Goal: Obtain resource: Download file/media

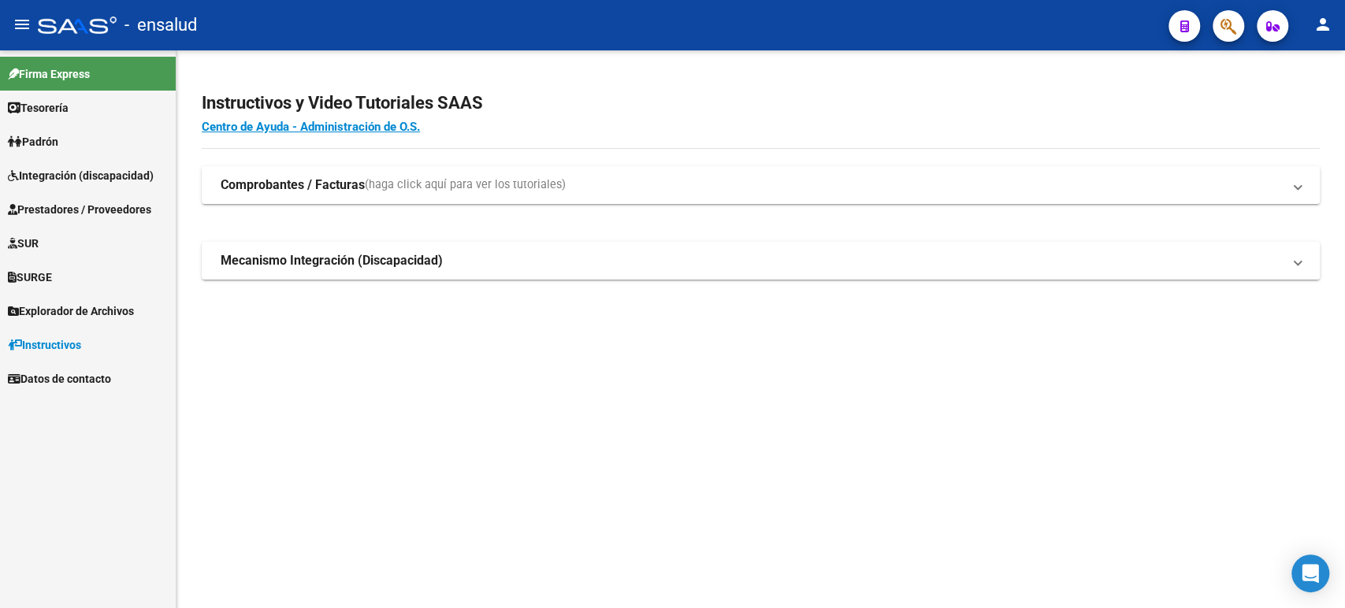
click at [81, 168] on span "Integración (discapacidad)" at bounding box center [81, 175] width 146 height 17
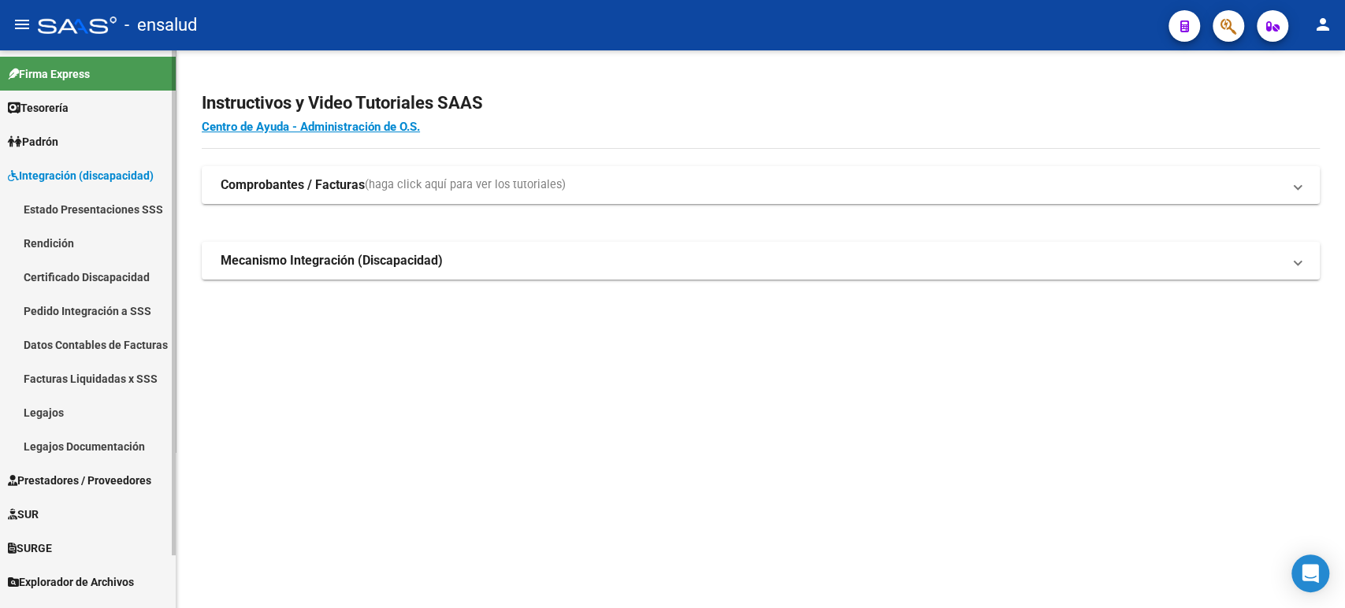
click at [93, 318] on link "Pedido Integración a SSS" at bounding box center [88, 311] width 176 height 34
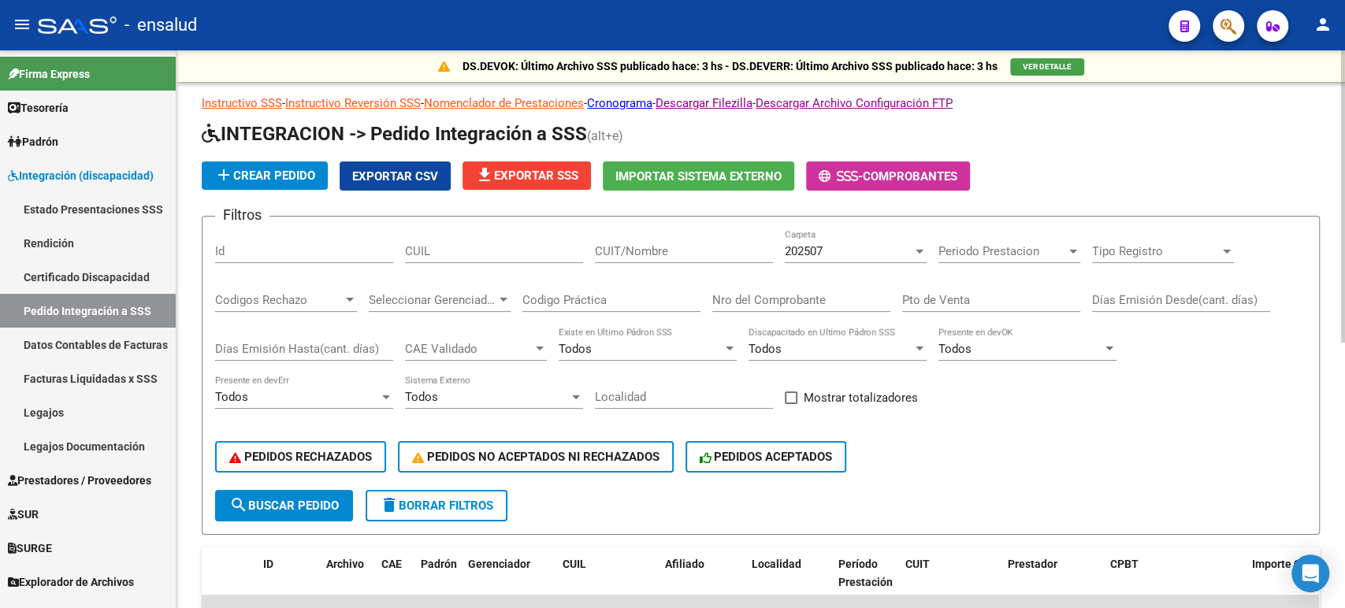
click at [910, 247] on div "202507" at bounding box center [849, 251] width 128 height 14
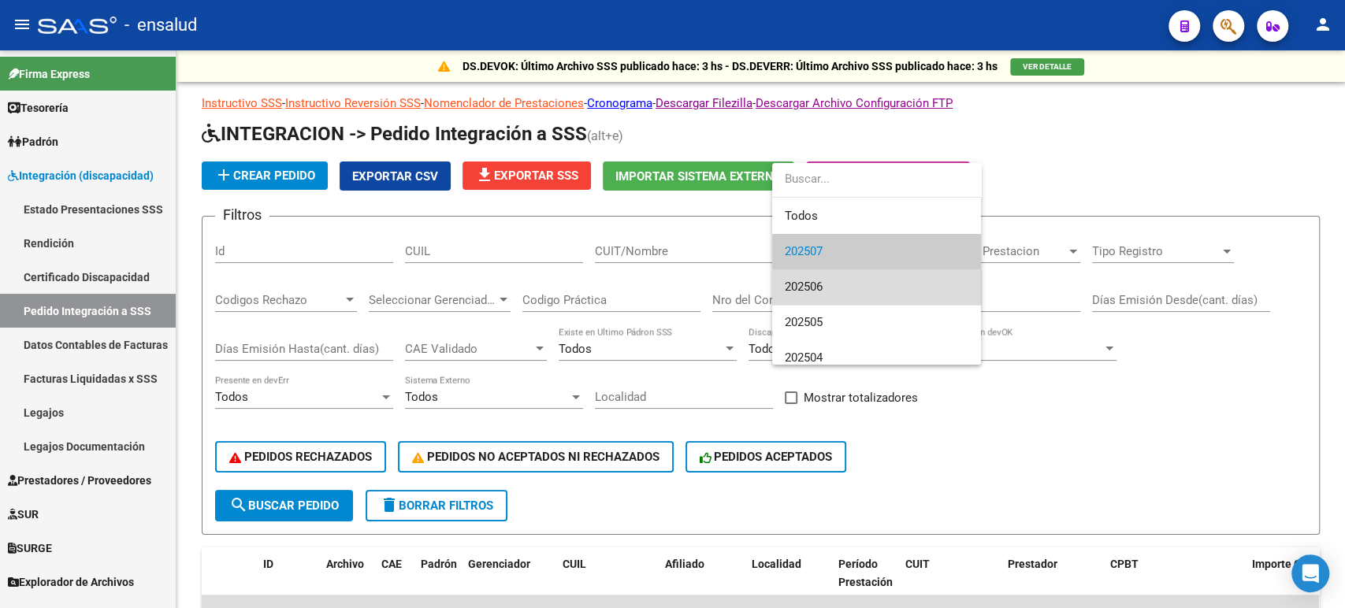
click at [840, 291] on span "202506" at bounding box center [877, 286] width 184 height 35
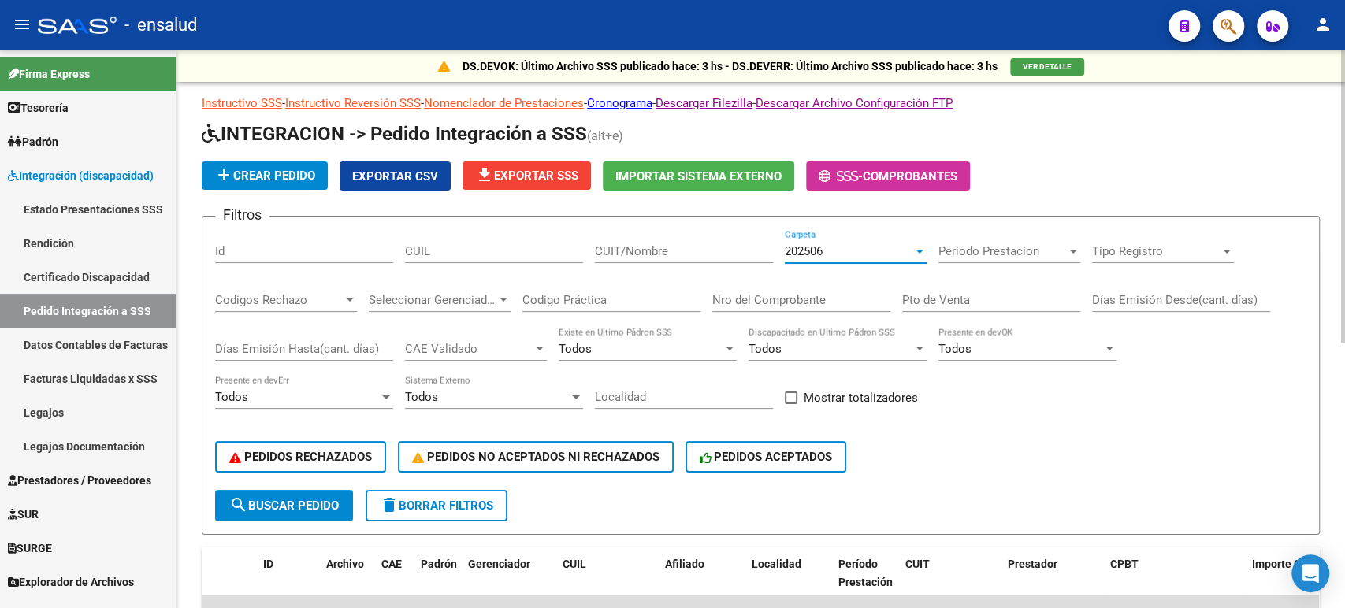
click at [795, 399] on span at bounding box center [791, 398] width 13 height 13
click at [791, 404] on input "Mostrar totalizadores" at bounding box center [790, 404] width 1 height 1
checkbox input "true"
click at [299, 505] on span "search Buscar Pedido" at bounding box center [284, 506] width 110 height 14
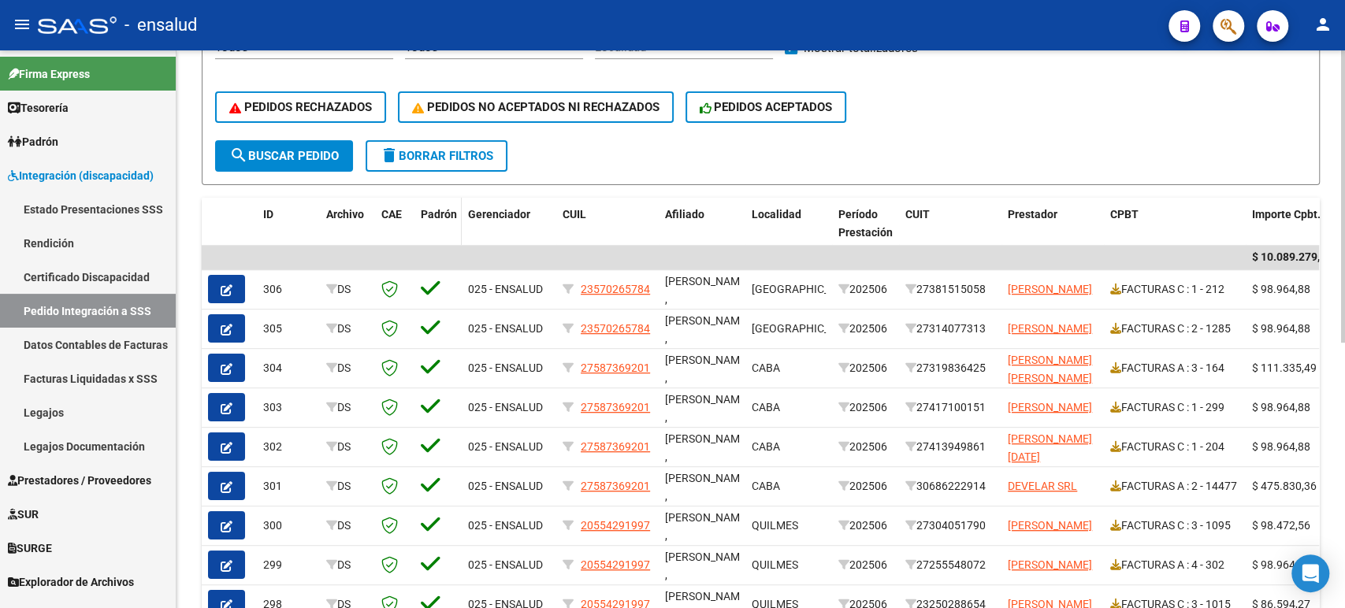
scroll to position [262, 0]
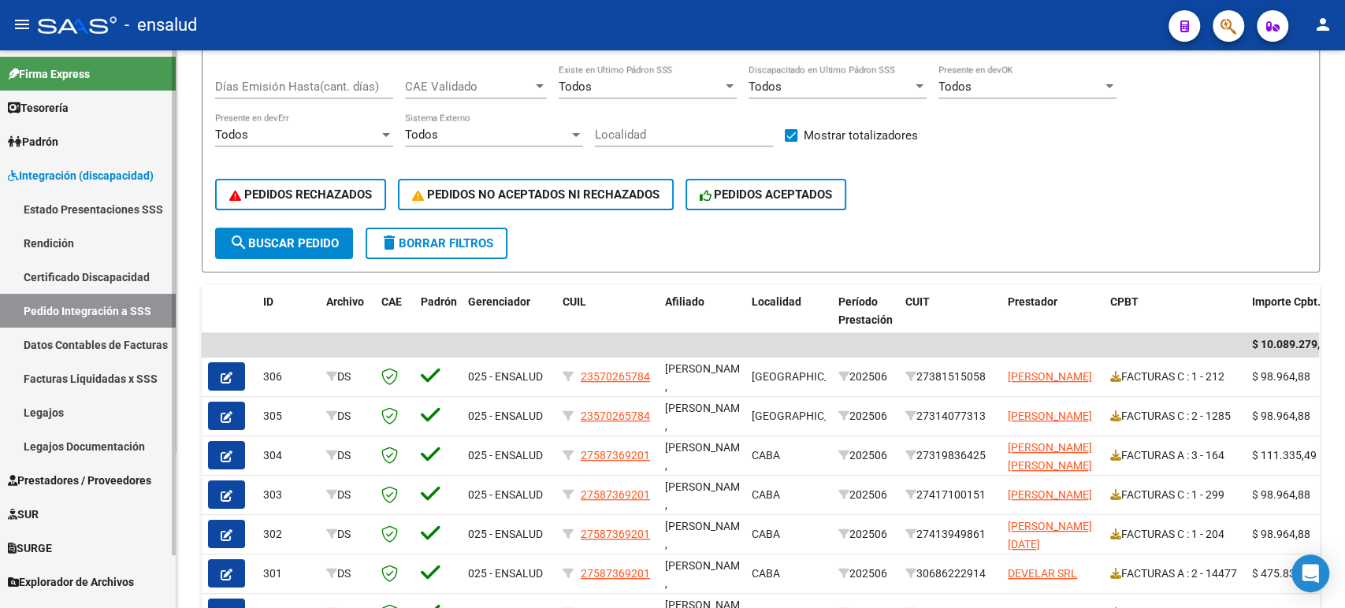
click at [138, 377] on link "Facturas Liquidadas x SSS" at bounding box center [88, 379] width 176 height 34
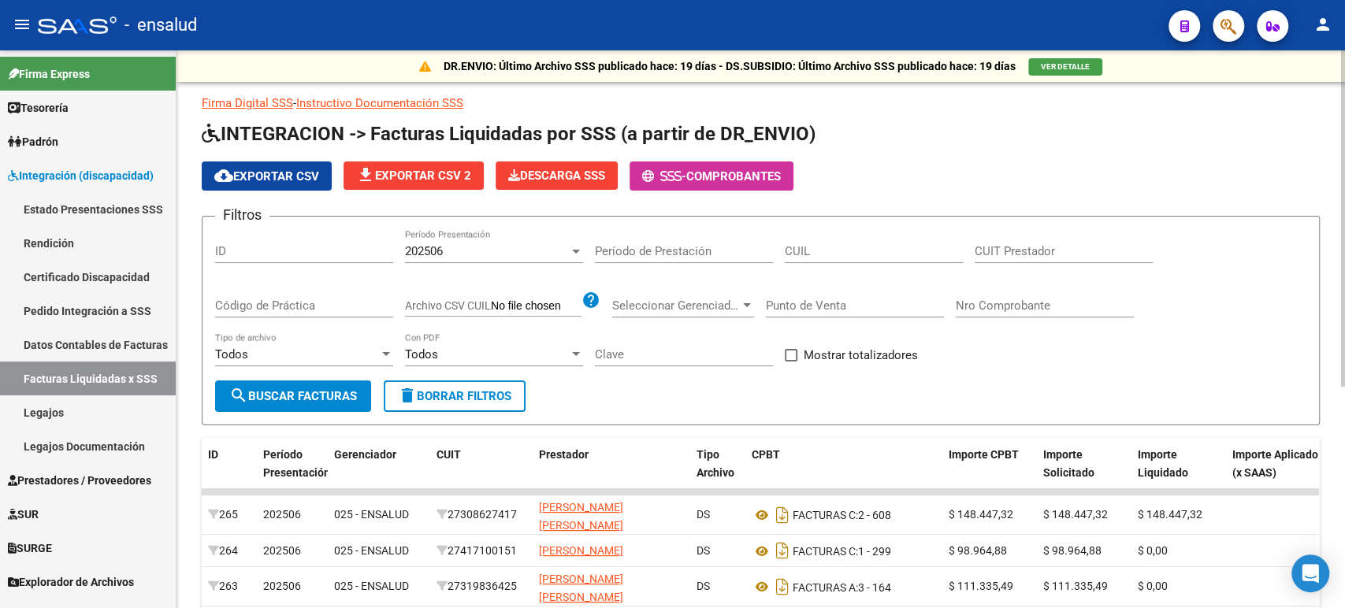
click at [788, 357] on span at bounding box center [791, 355] width 13 height 13
click at [790, 362] on input "Mostrar totalizadores" at bounding box center [790, 362] width 1 height 1
checkbox input "true"
click at [345, 393] on span "search Buscar Facturas" at bounding box center [293, 396] width 128 height 14
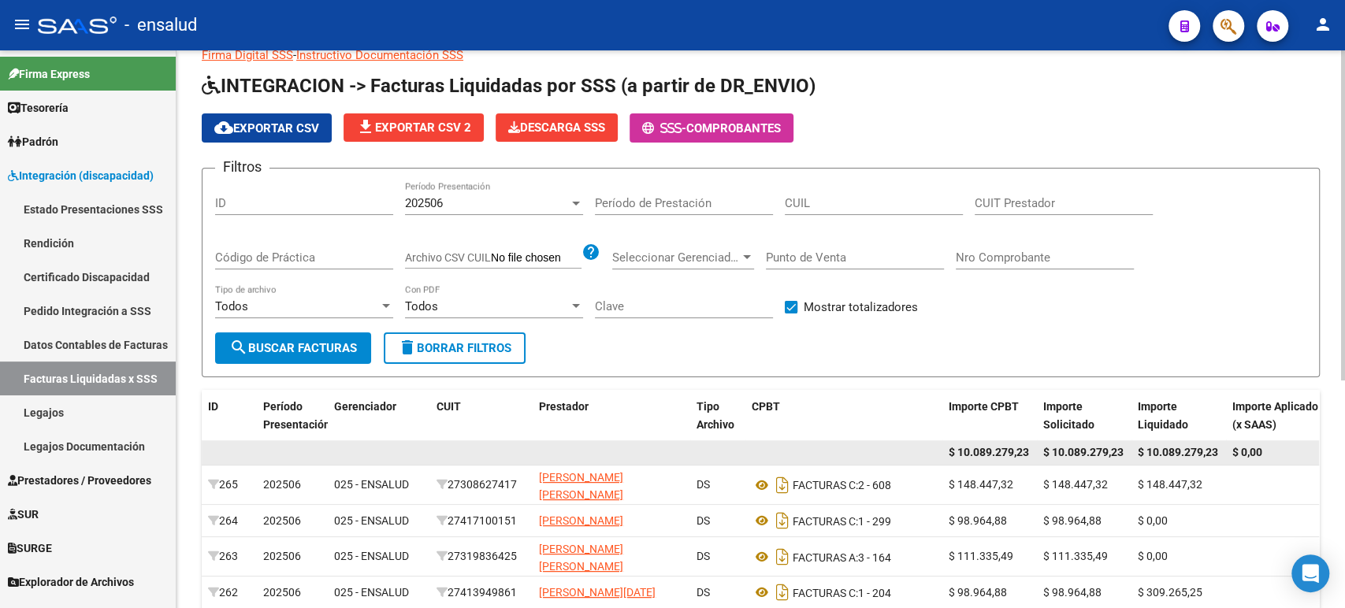
scroll to position [87, 0]
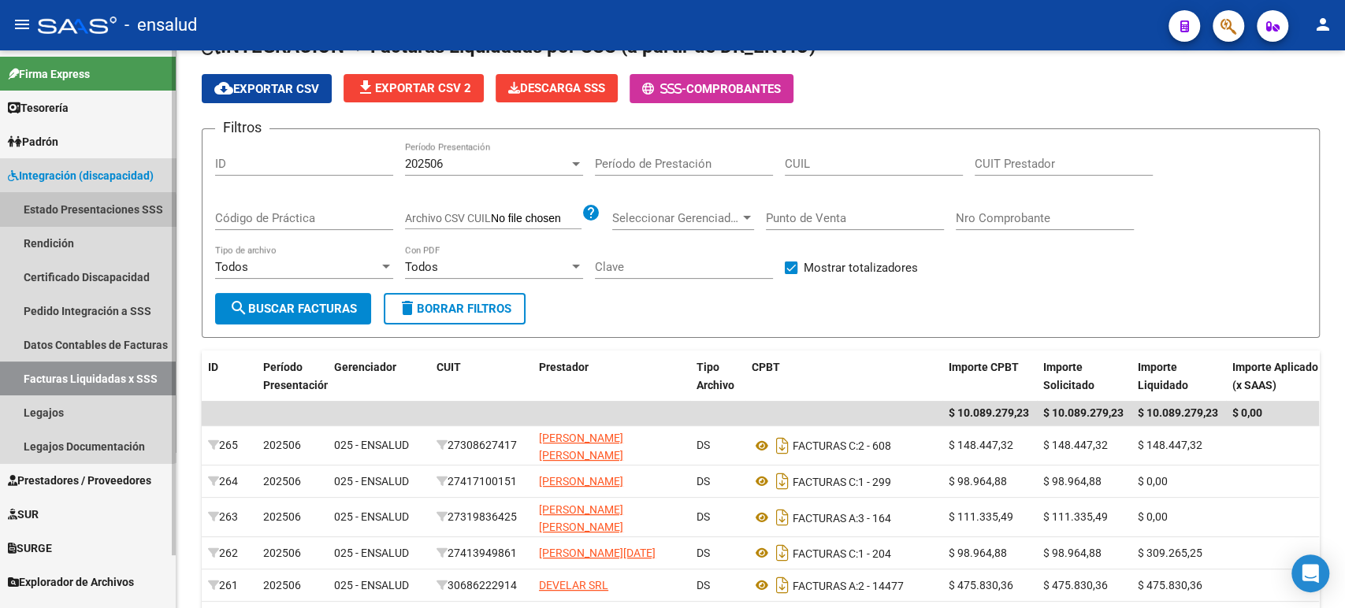
click at [85, 213] on link "Estado Presentaciones SSS" at bounding box center [88, 209] width 176 height 34
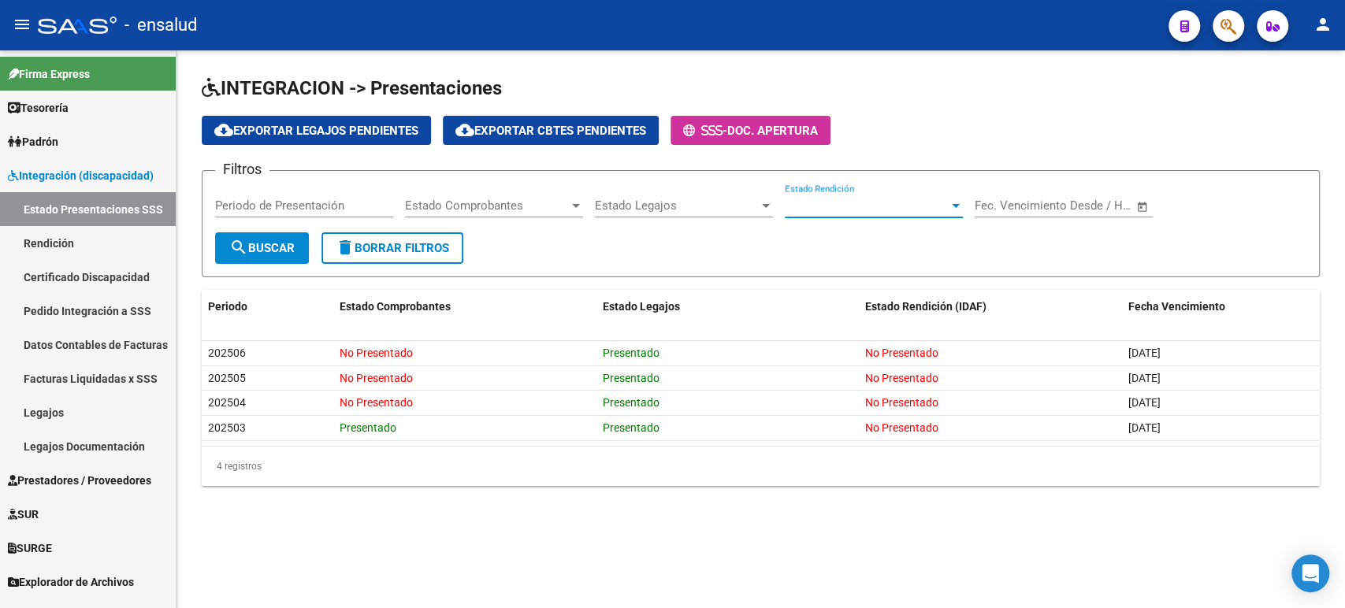
click at [851, 210] on span "Estado Rendición" at bounding box center [867, 206] width 164 height 14
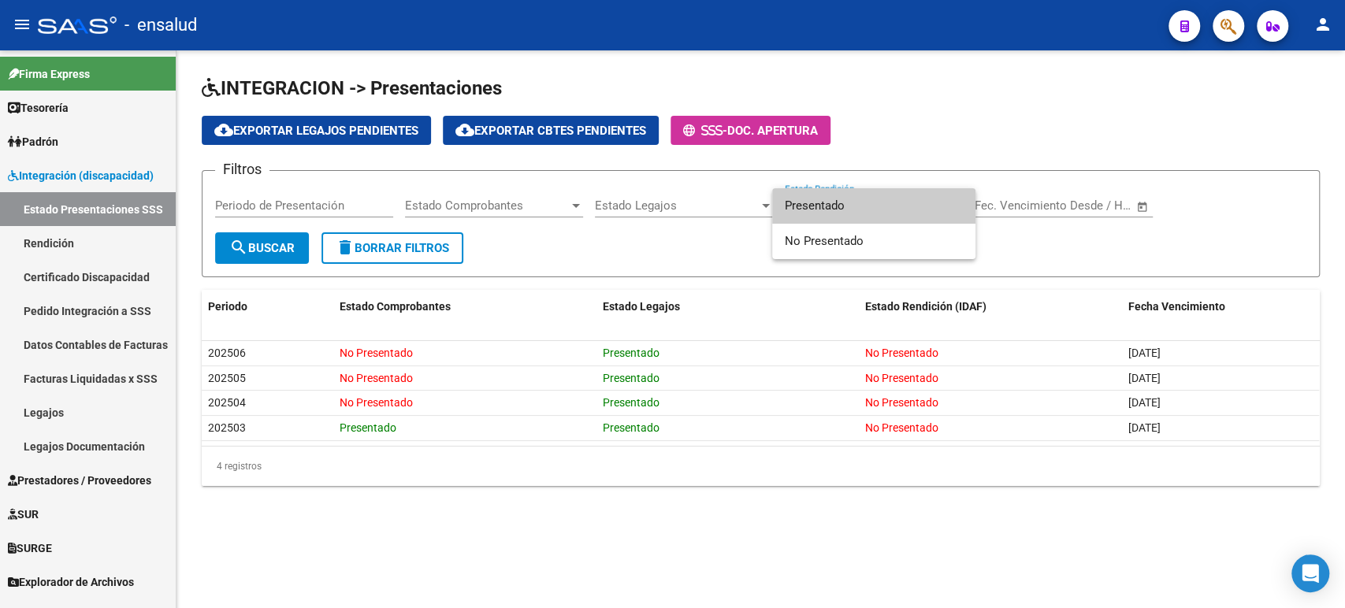
click at [851, 210] on span "Presentado" at bounding box center [874, 205] width 178 height 35
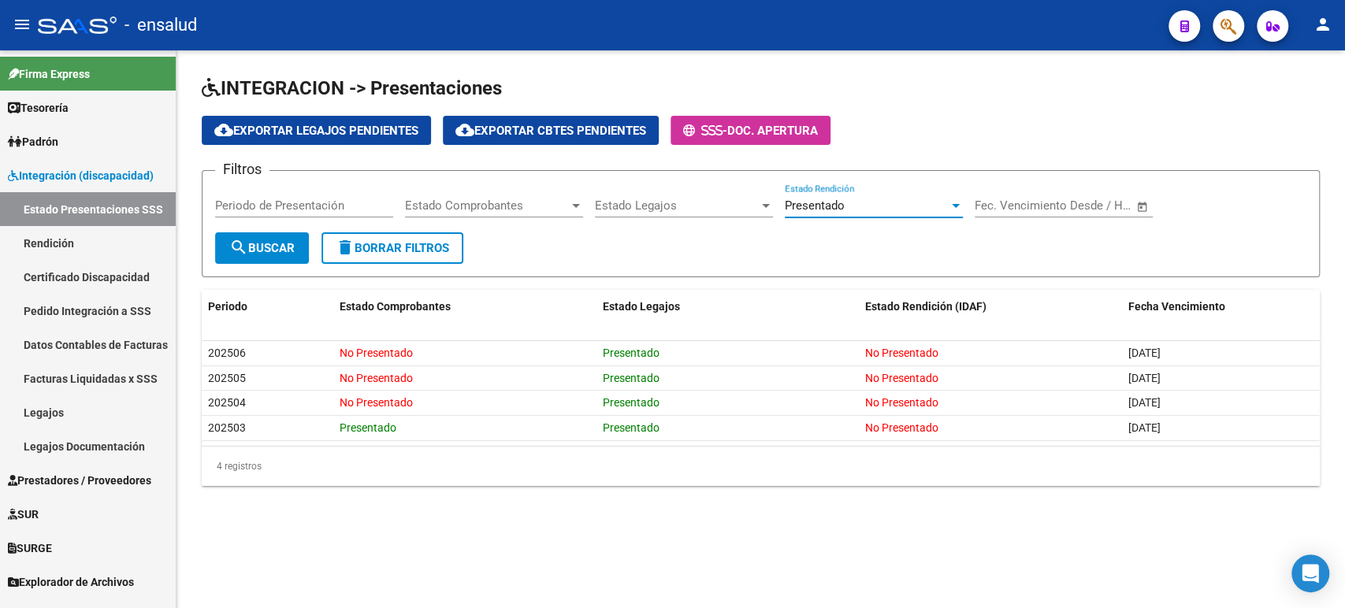
click at [717, 203] on span "Estado Legajos" at bounding box center [677, 206] width 164 height 14
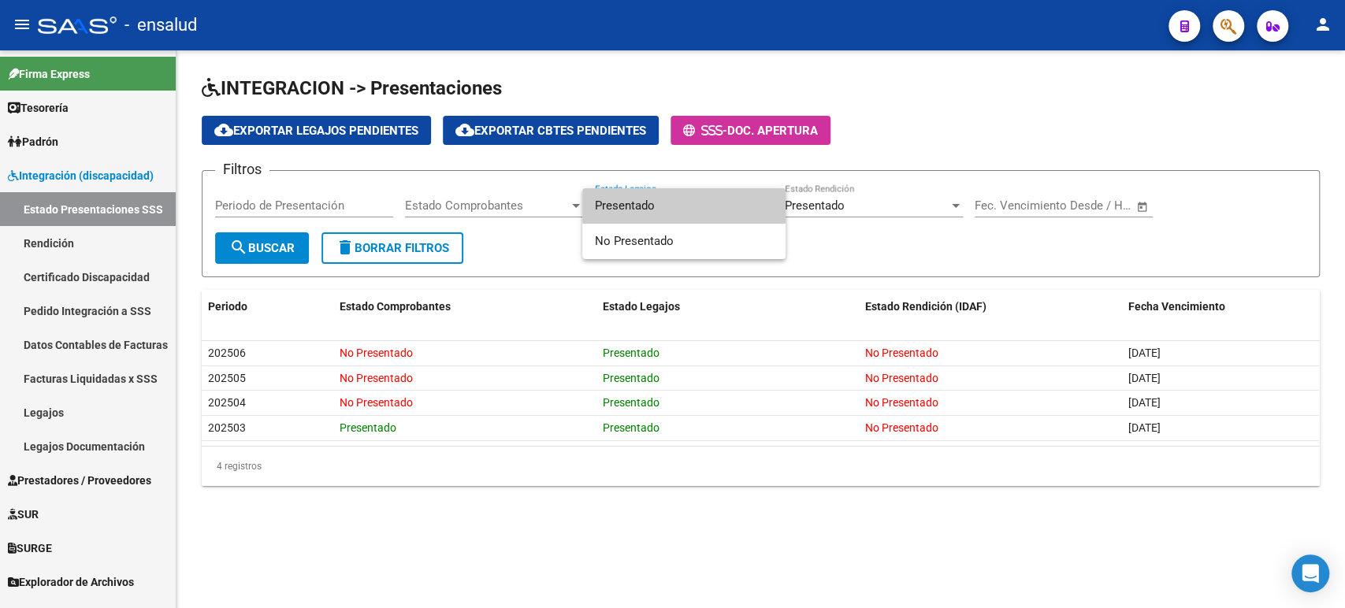
click at [716, 203] on span "Presentado" at bounding box center [684, 205] width 178 height 35
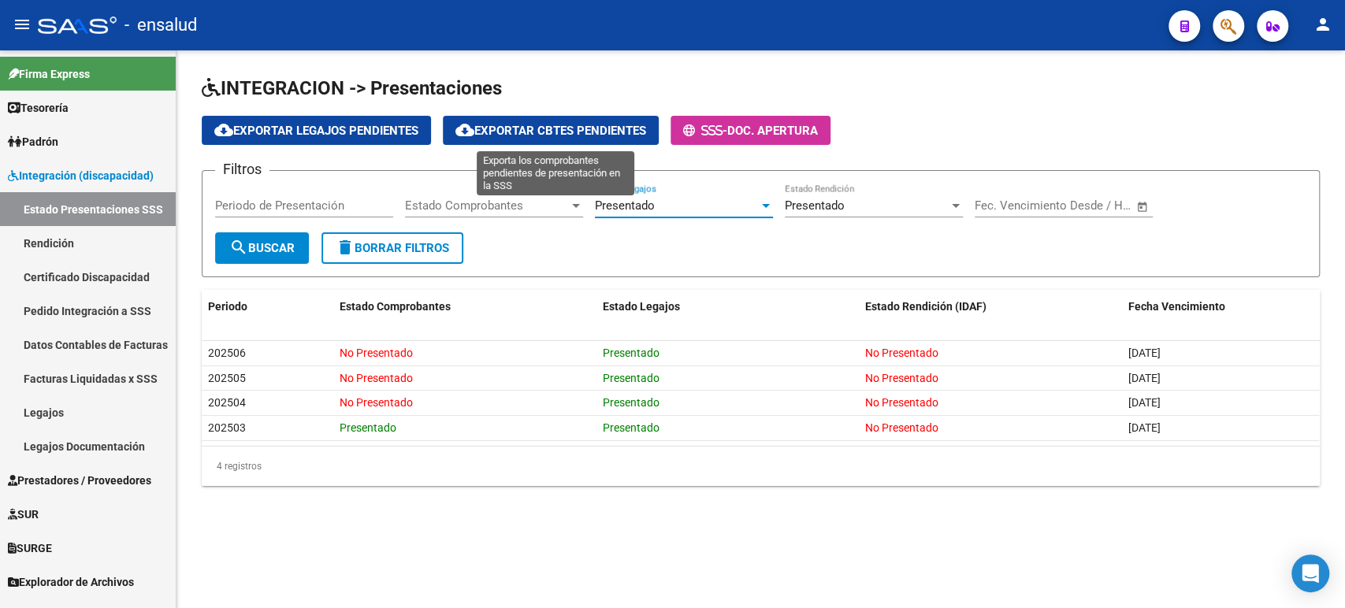
click at [603, 129] on span "cloud_download Exportar Cbtes Pendientes" at bounding box center [550, 131] width 191 height 14
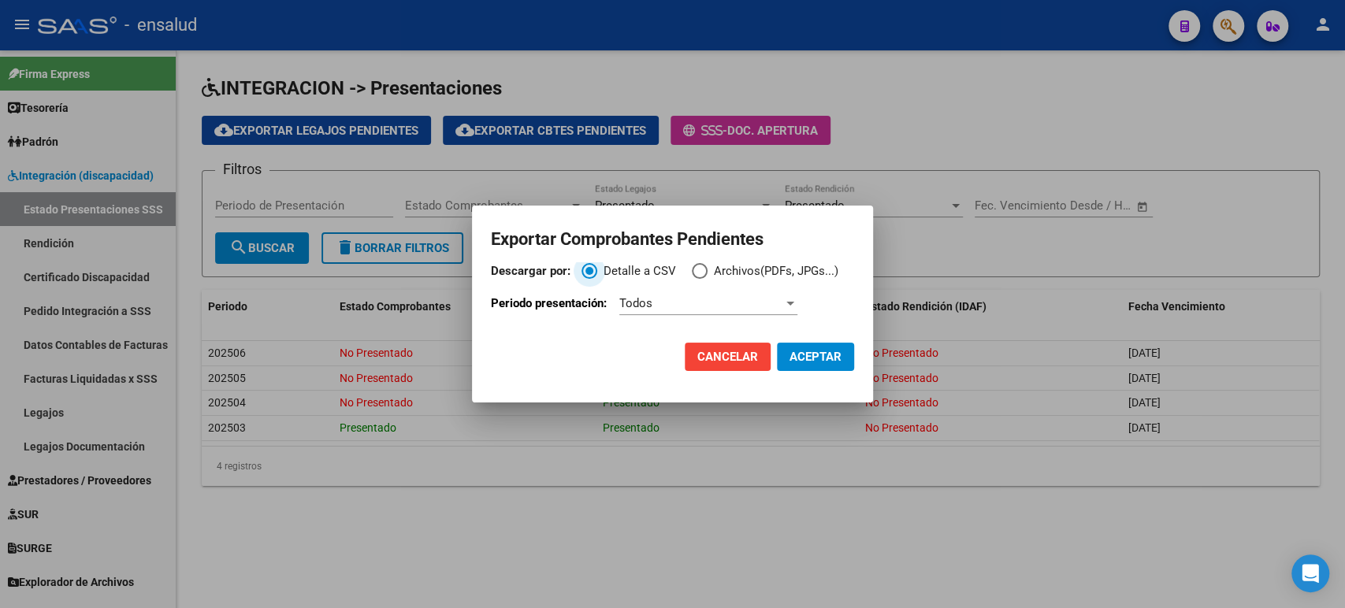
click at [723, 309] on div "Todos" at bounding box center [701, 303] width 164 height 14
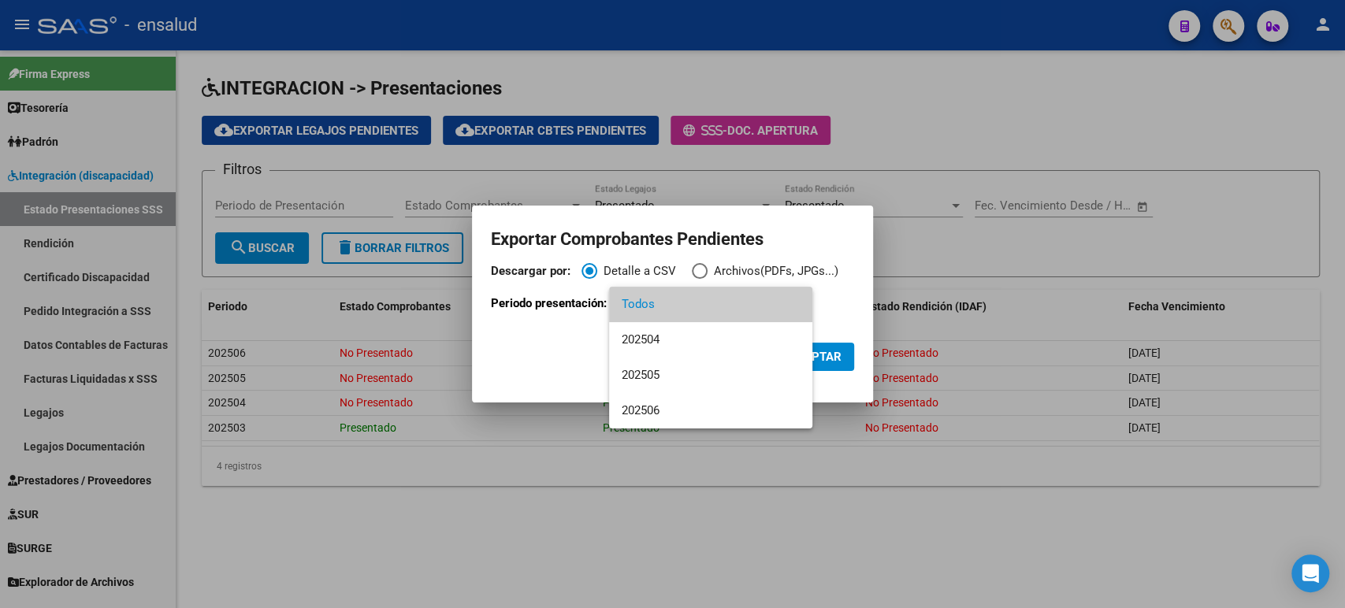
click at [723, 309] on span "Todos" at bounding box center [711, 304] width 178 height 35
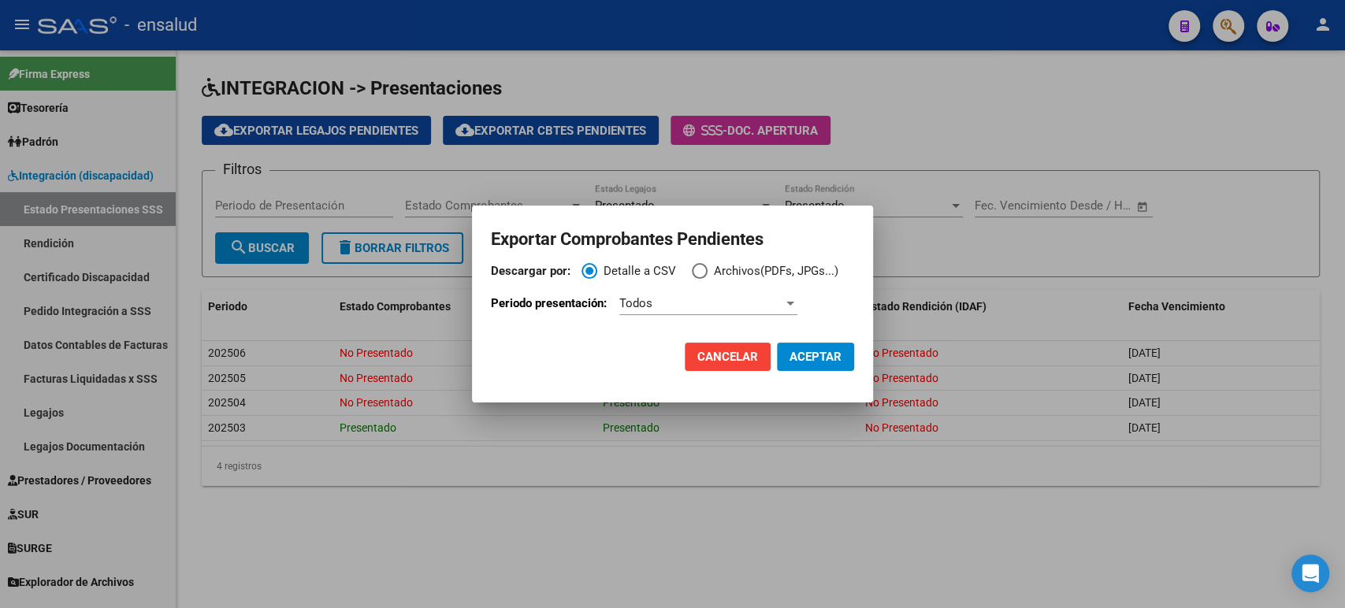
click at [972, 262] on div at bounding box center [672, 304] width 1345 height 608
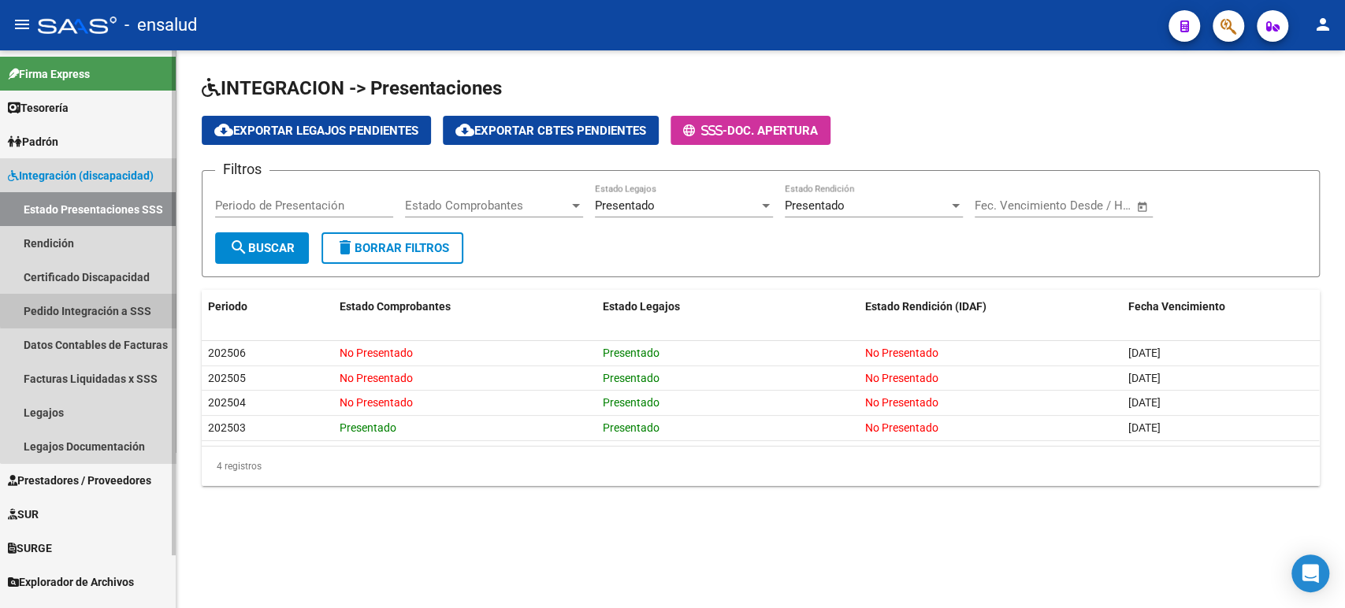
click at [106, 309] on link "Pedido Integración a SSS" at bounding box center [88, 311] width 176 height 34
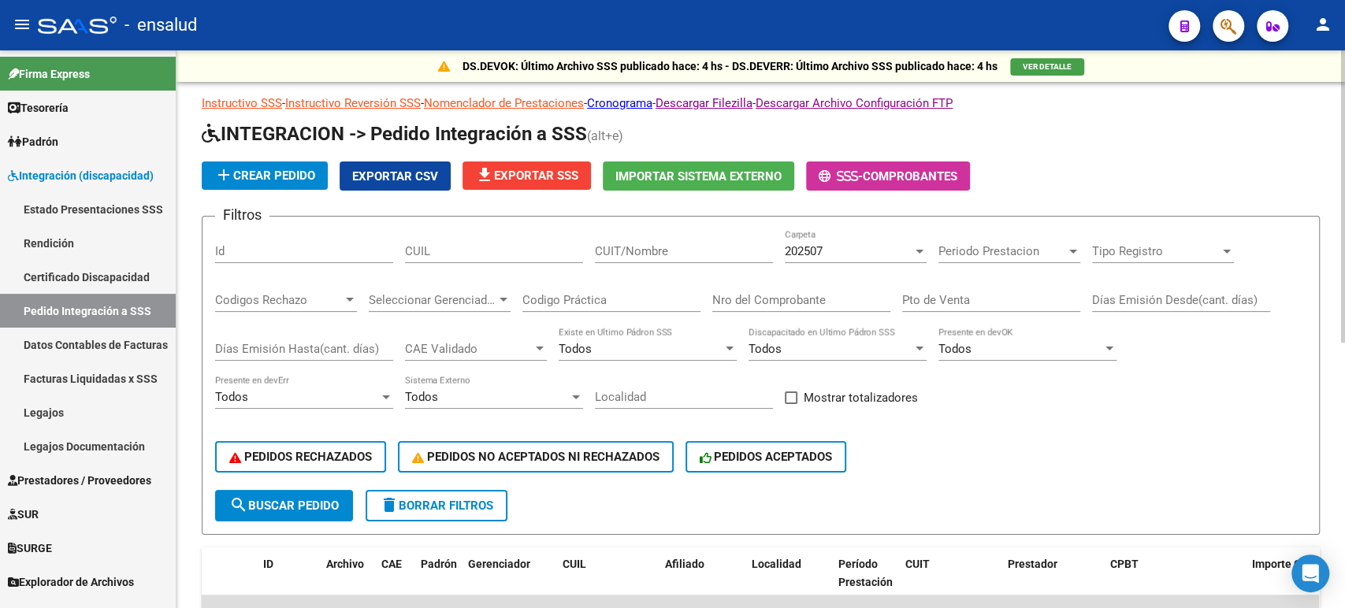
scroll to position [437, 0]
